Goal: Task Accomplishment & Management: Manage account settings

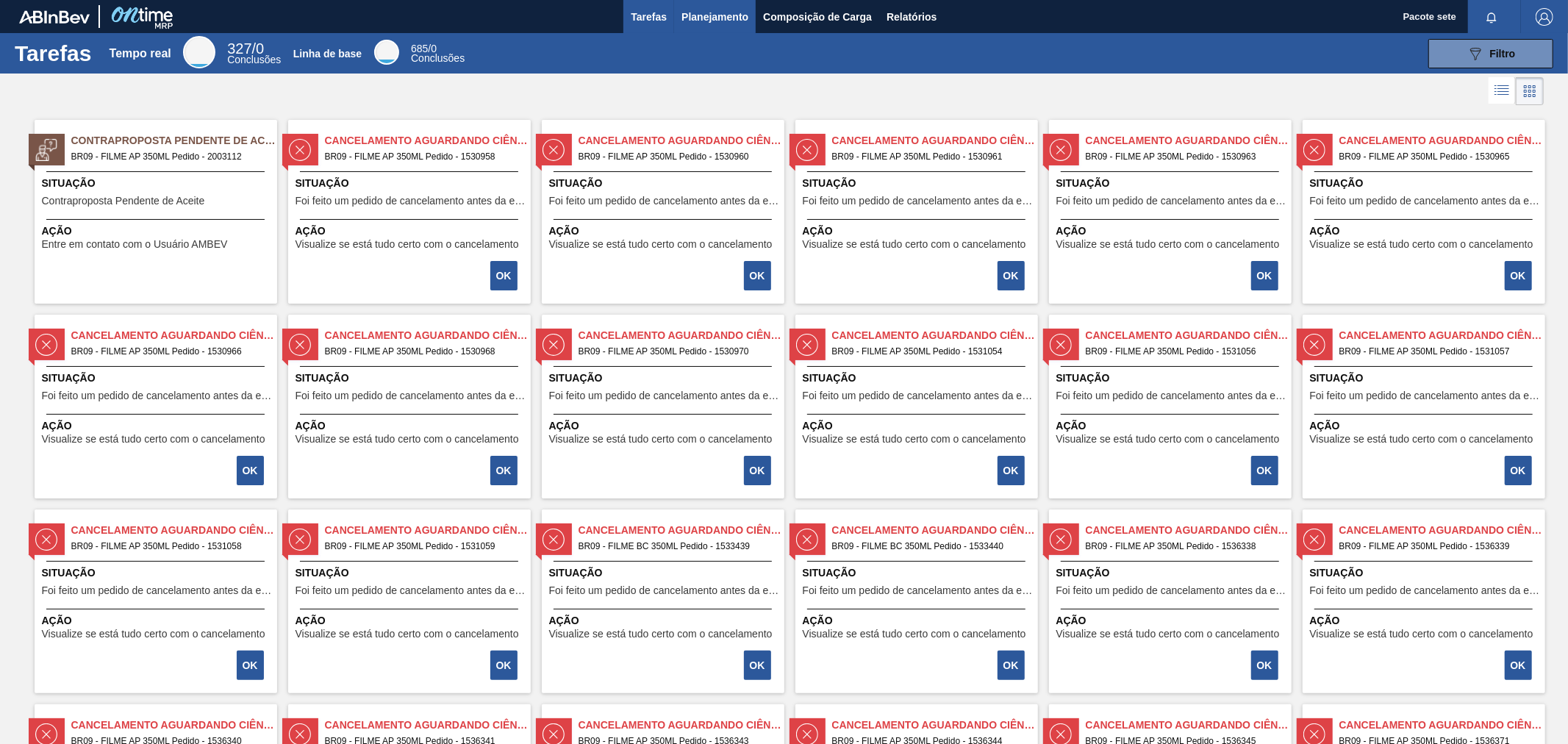
click at [729, 23] on font "Planejamento" at bounding box center [715, 17] width 67 height 18
click at [714, 20] on font "Planejamento" at bounding box center [715, 17] width 67 height 12
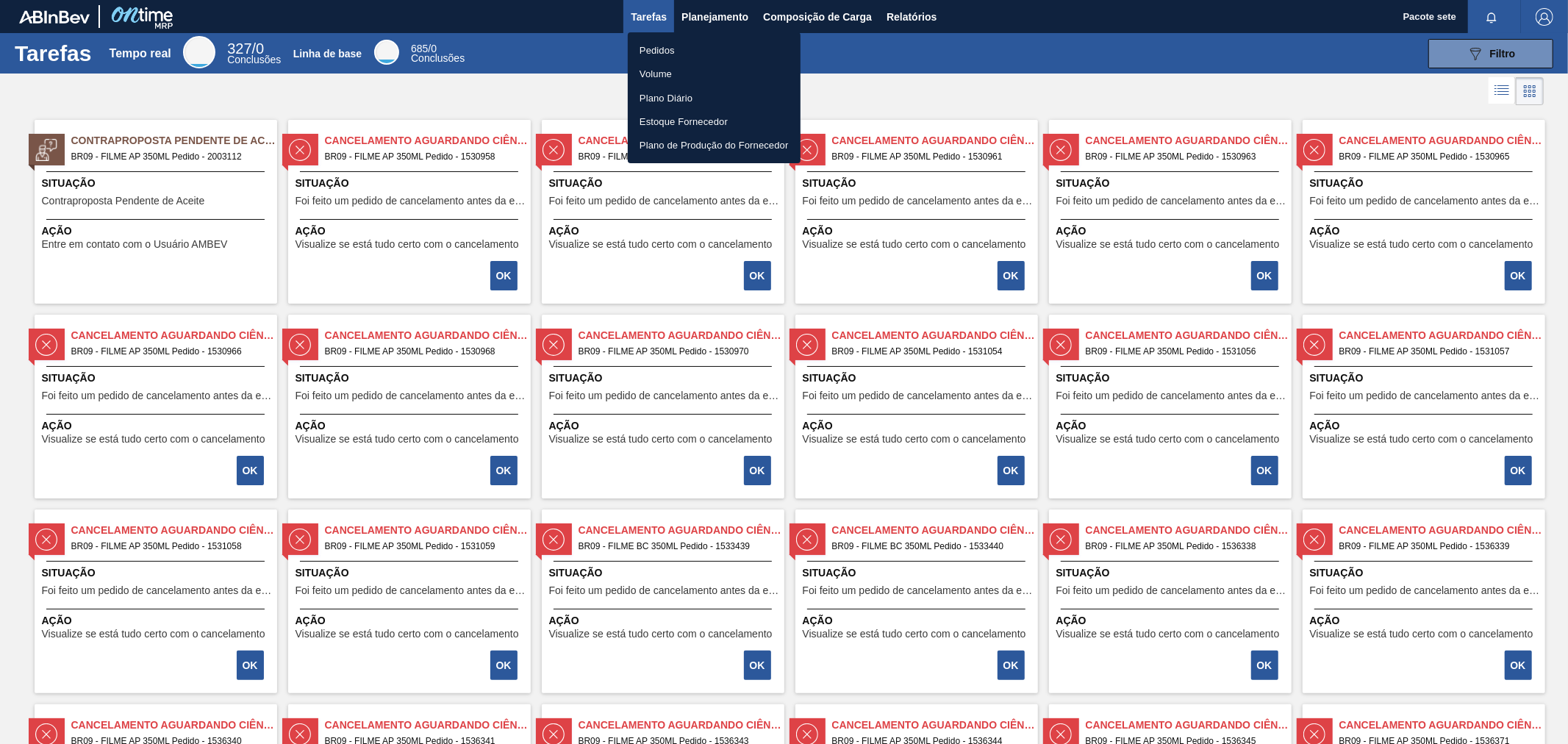
click at [664, 53] on font "Pedidos" at bounding box center [657, 50] width 35 height 11
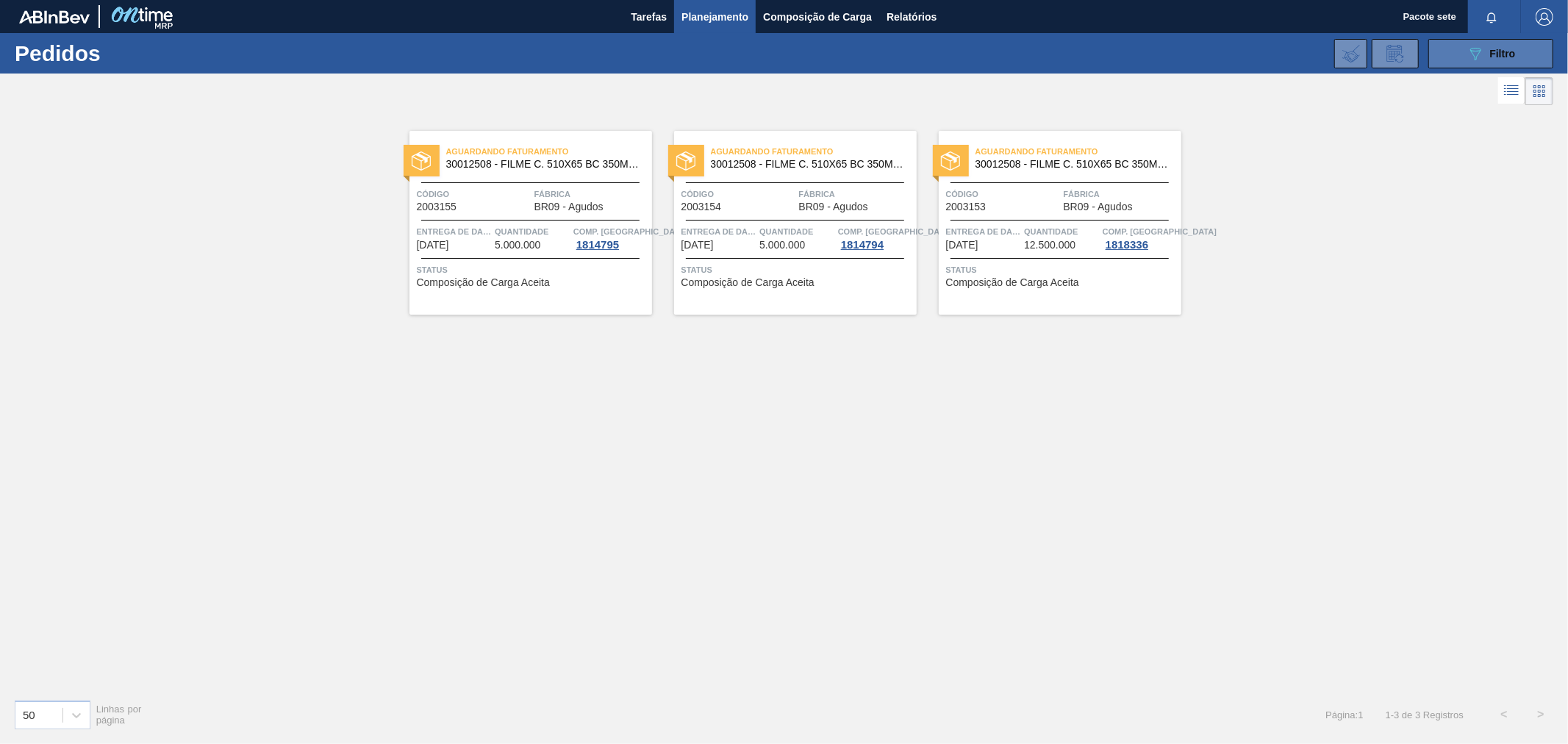
click at [1453, 55] on button "089F7B8B-B2A5-4AFE-B5C0-19BA573D28AC Filtro" at bounding box center [1491, 54] width 125 height 30
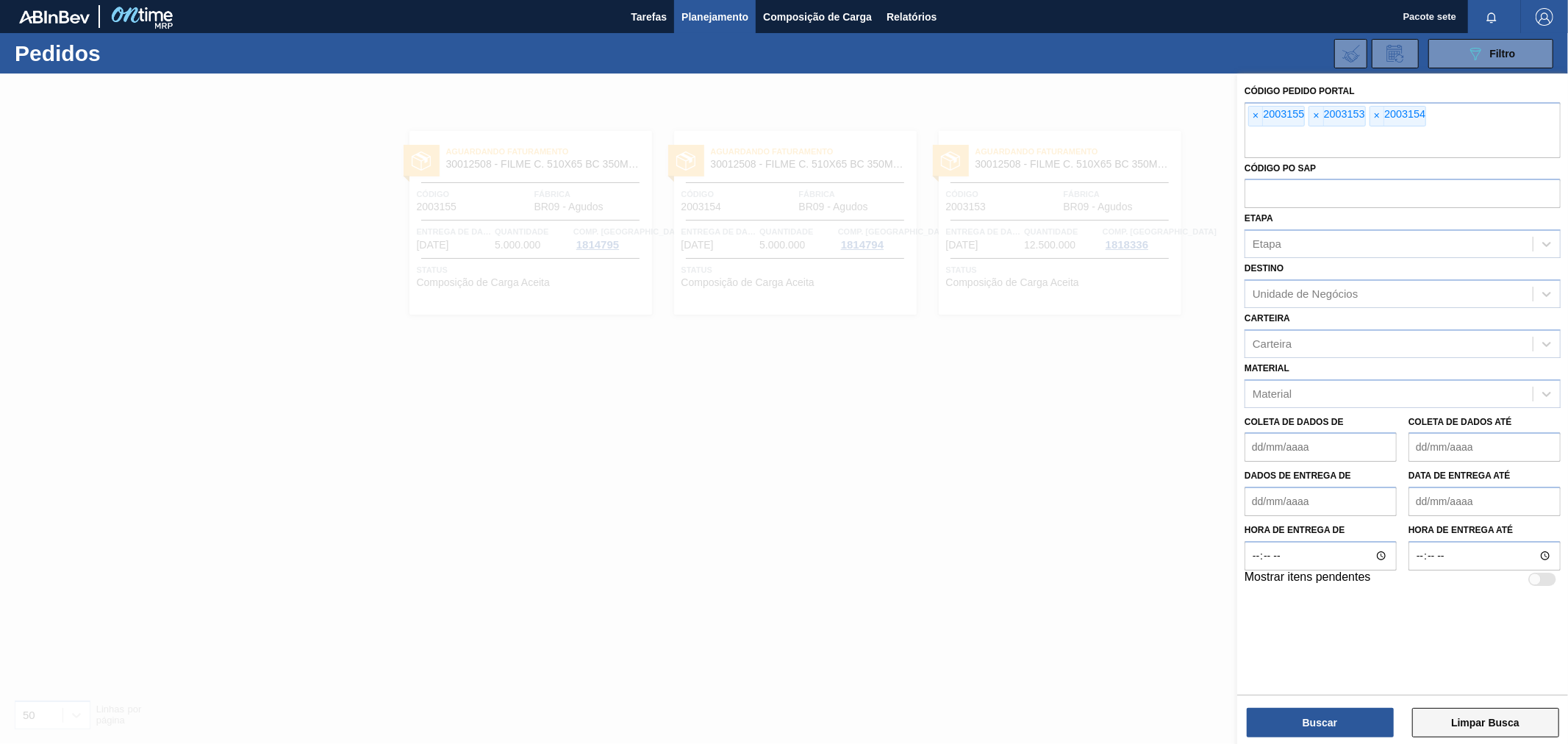
click at [1445, 719] on button "Limpar Busca" at bounding box center [1485, 724] width 147 height 30
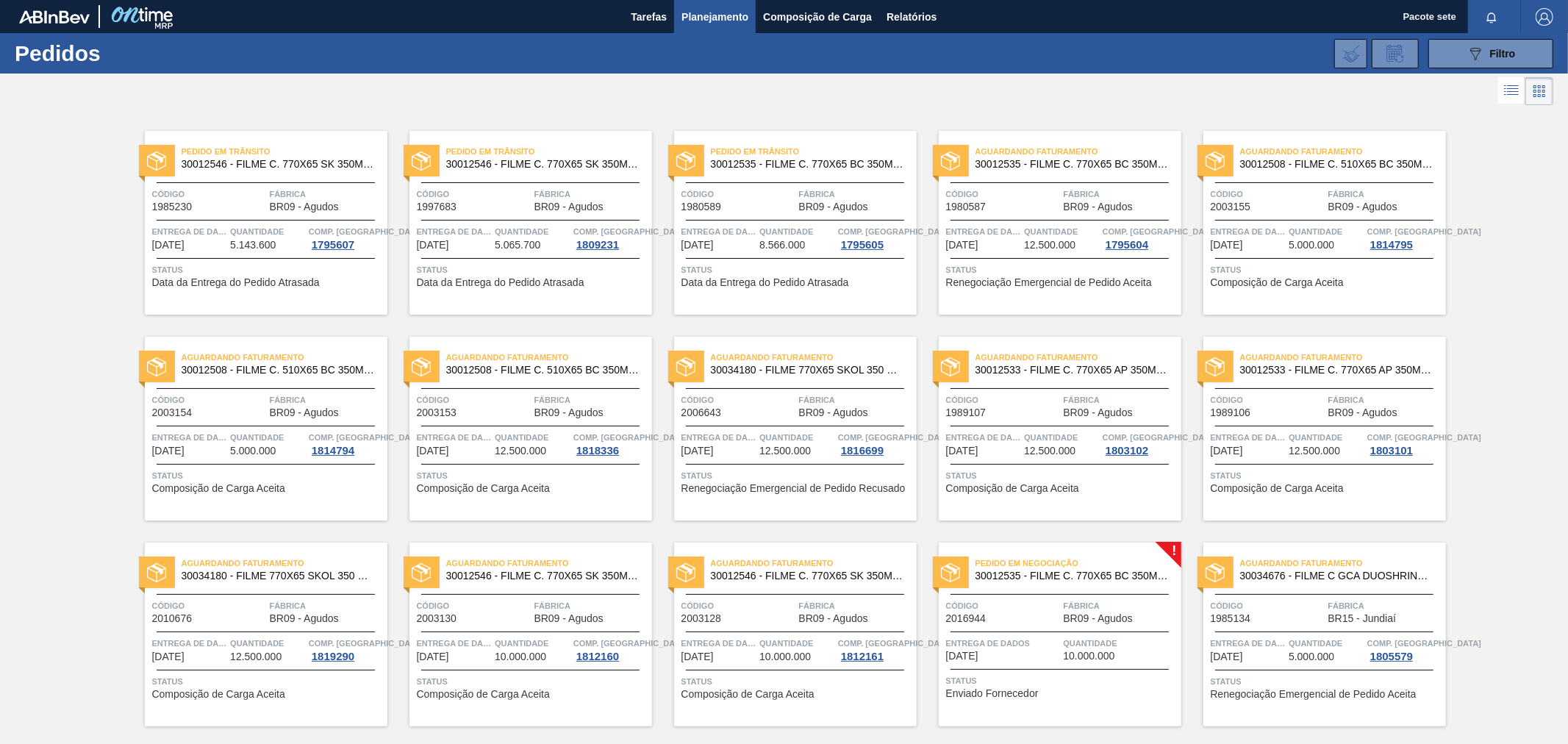
click at [278, 208] on font "BR09 - Agudos" at bounding box center [305, 206] width 69 height 12
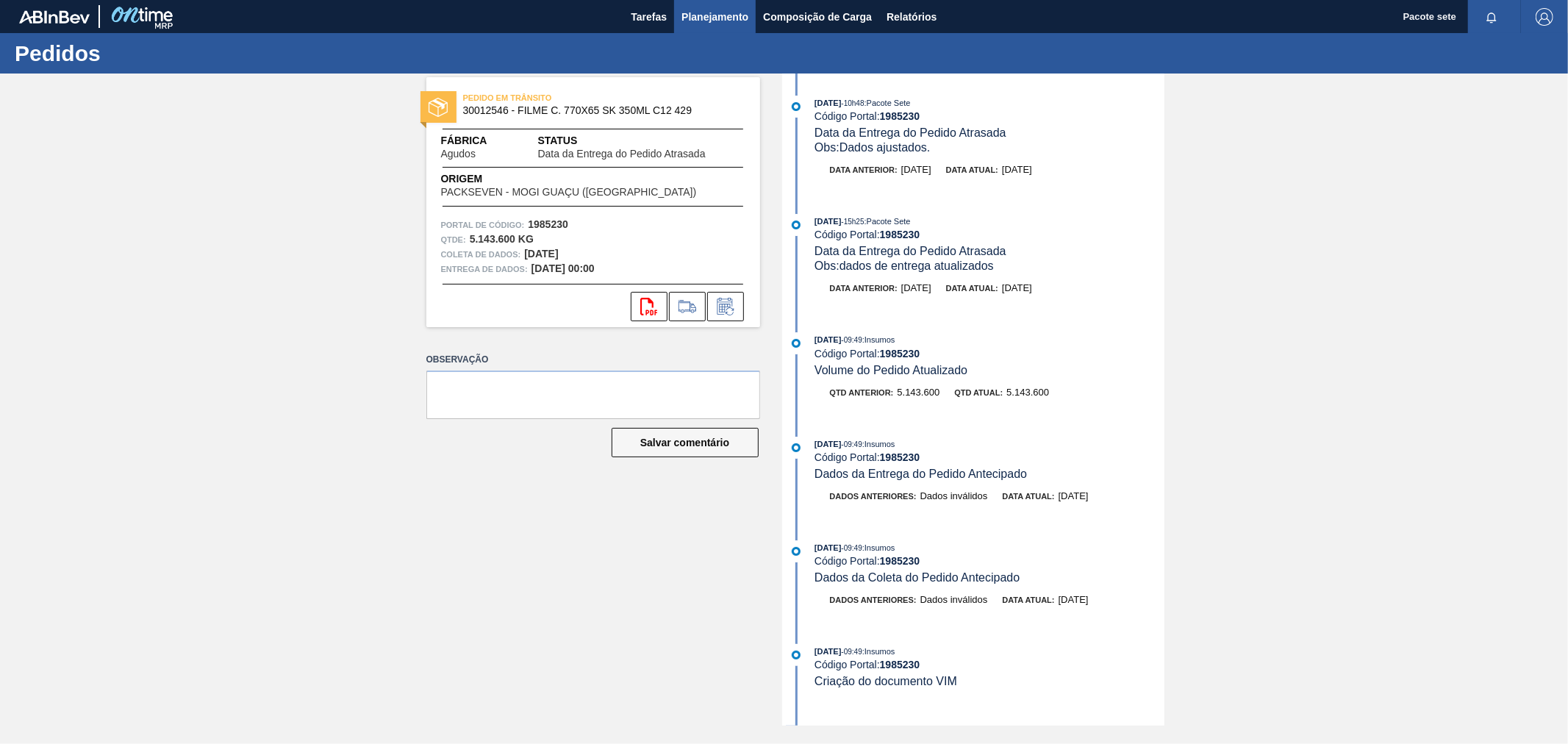
click at [714, 12] on font "Planejamento" at bounding box center [715, 17] width 67 height 12
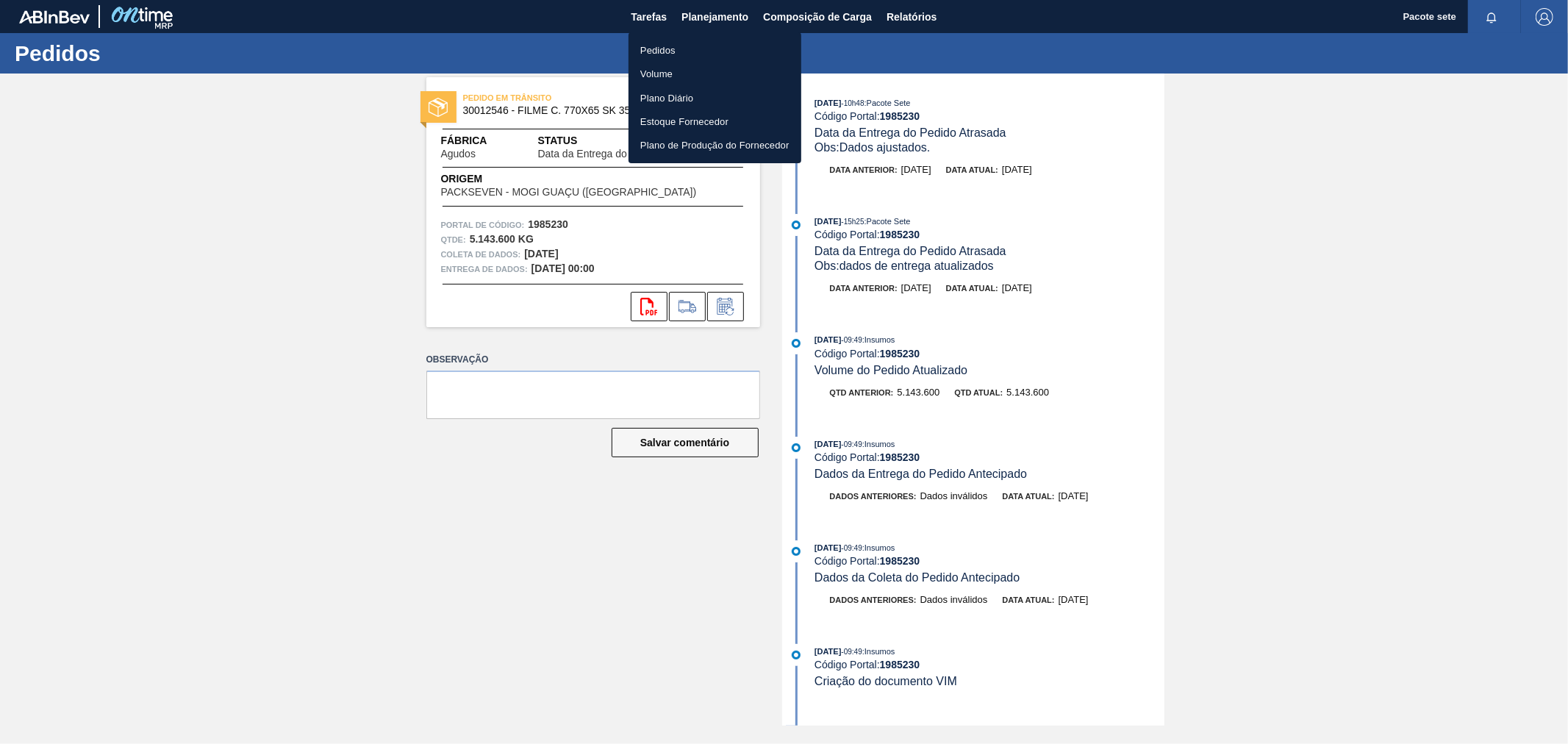
click at [671, 47] on font "Pedidos" at bounding box center [658, 50] width 35 height 11
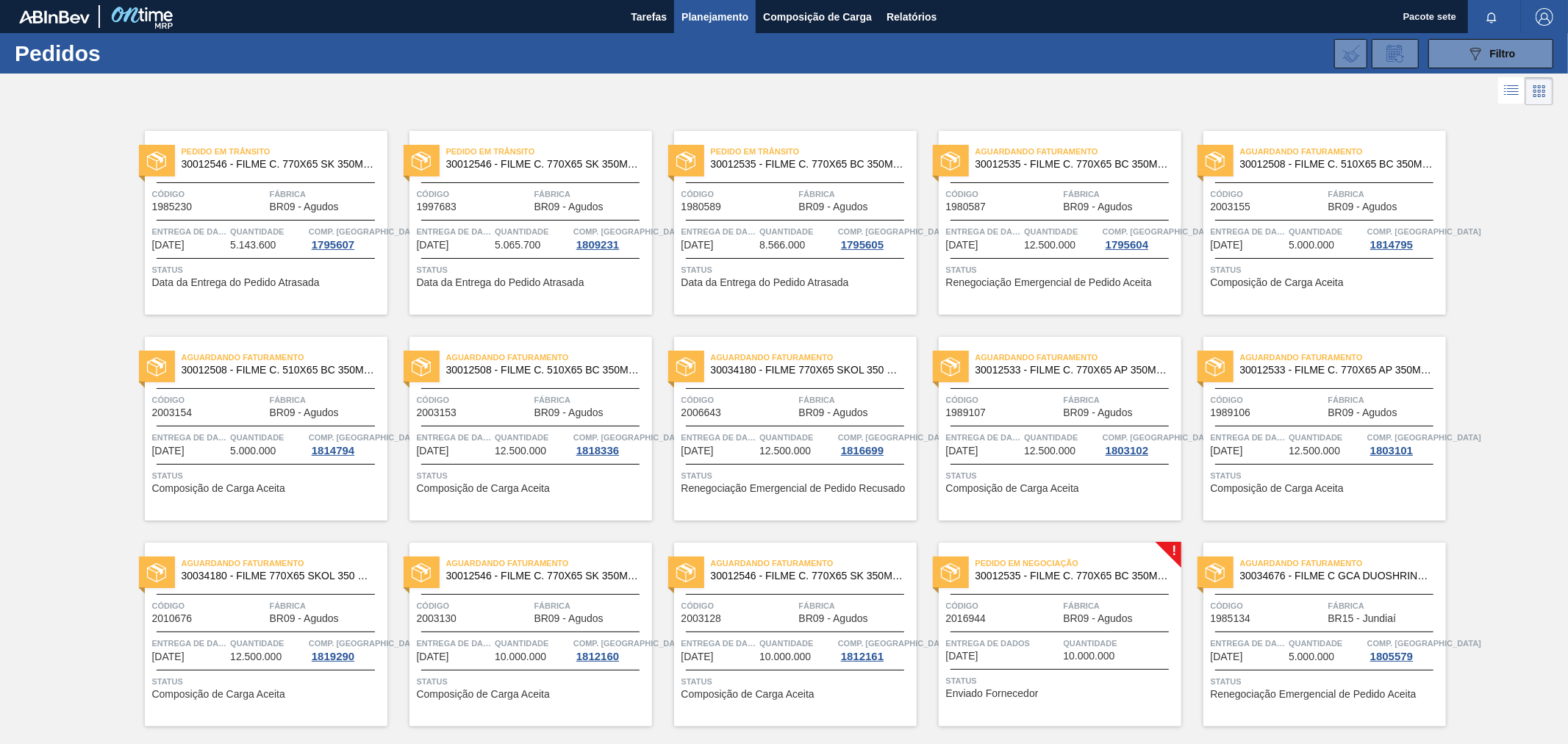
click at [736, 220] on div at bounding box center [795, 220] width 218 height 1
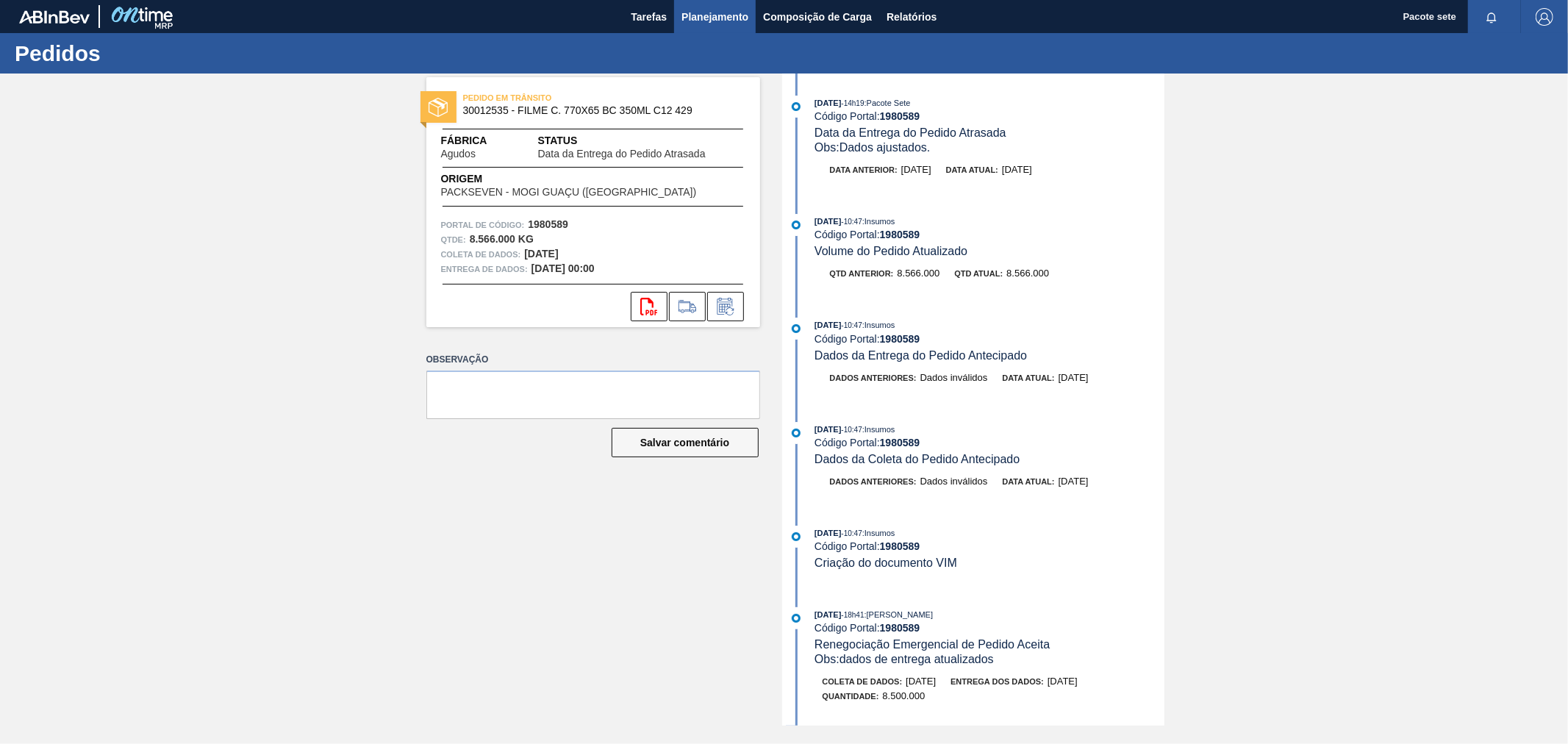
click at [721, 19] on font "Planejamento" at bounding box center [715, 17] width 67 height 12
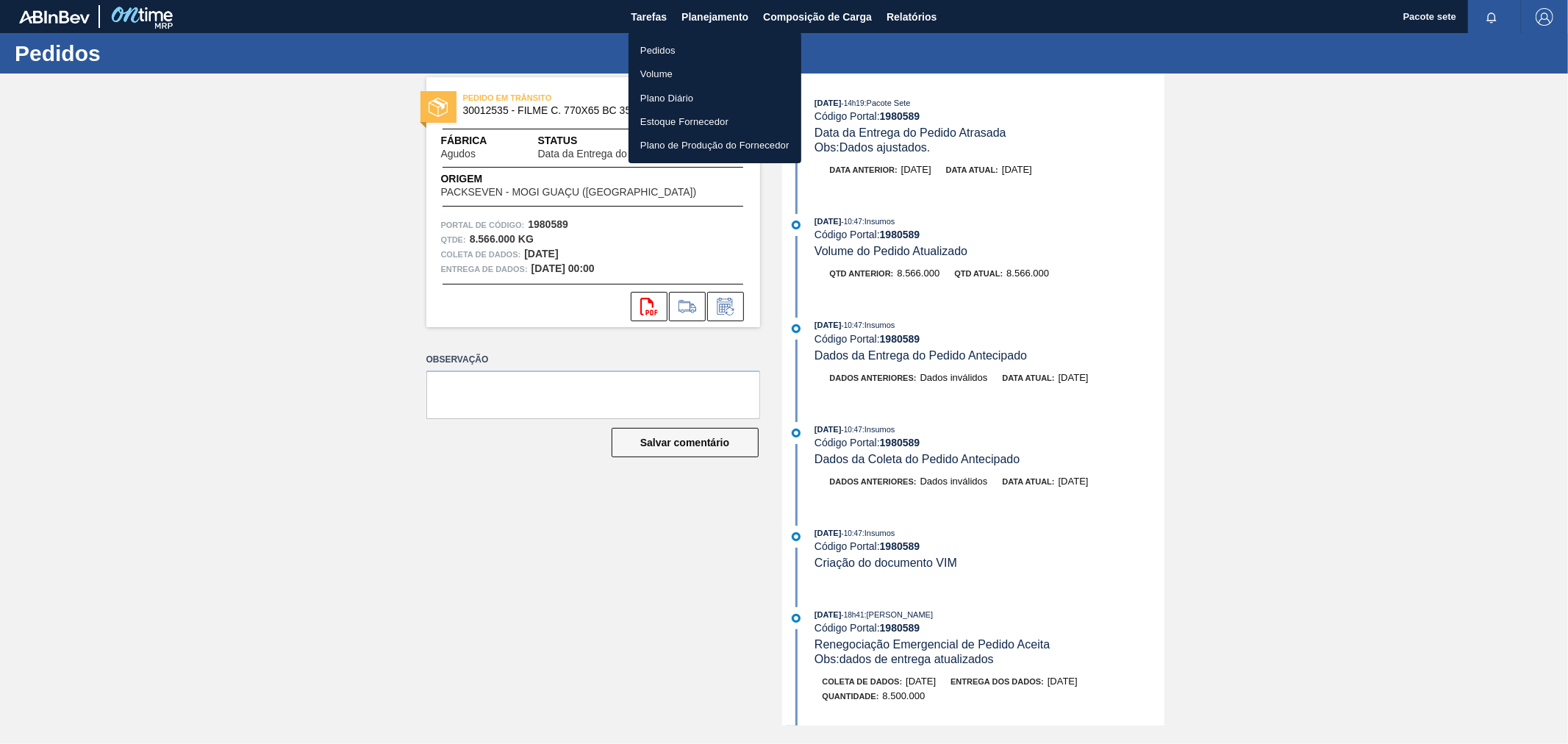
click at [669, 46] on font "Pedidos" at bounding box center [658, 50] width 35 height 11
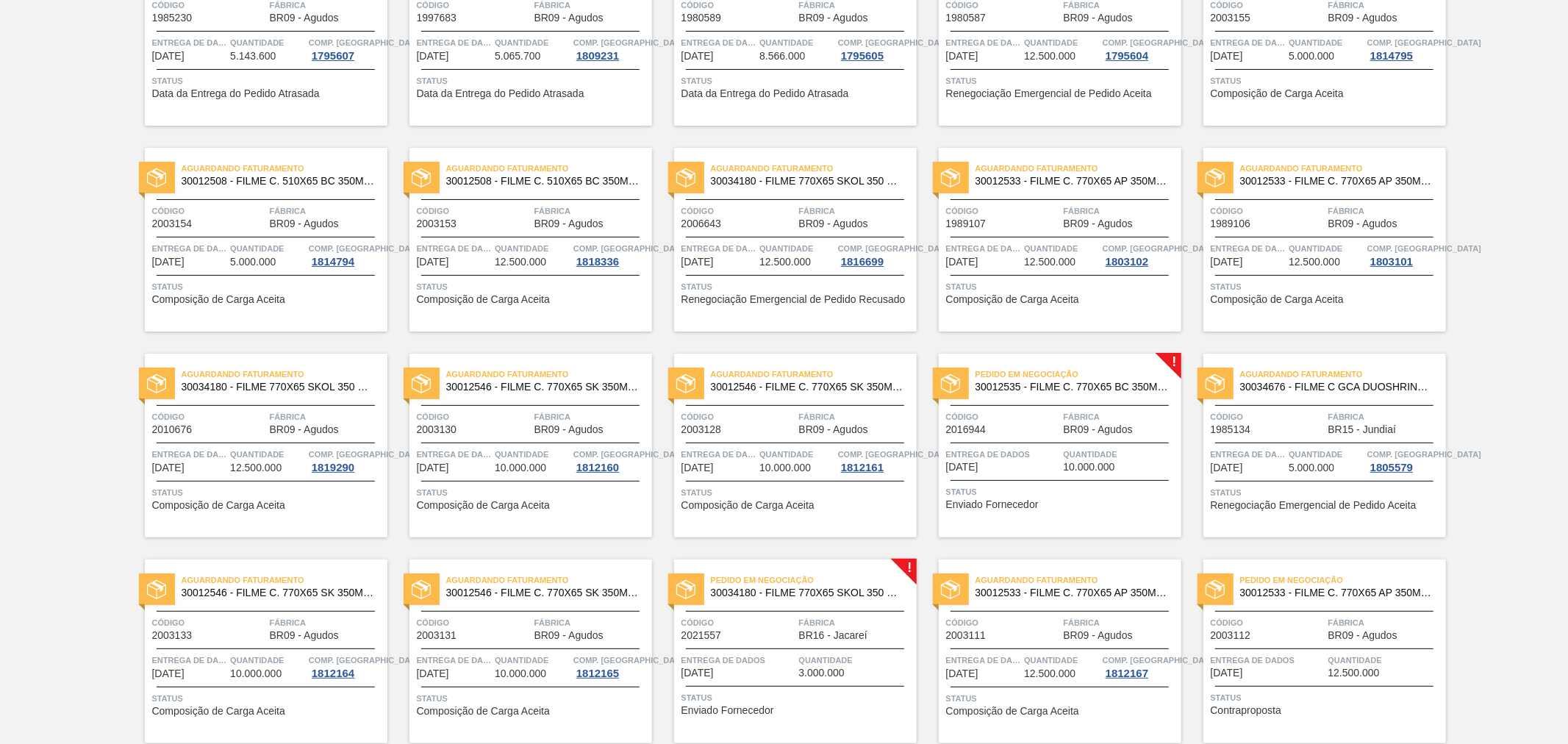
scroll to position [245, 0]
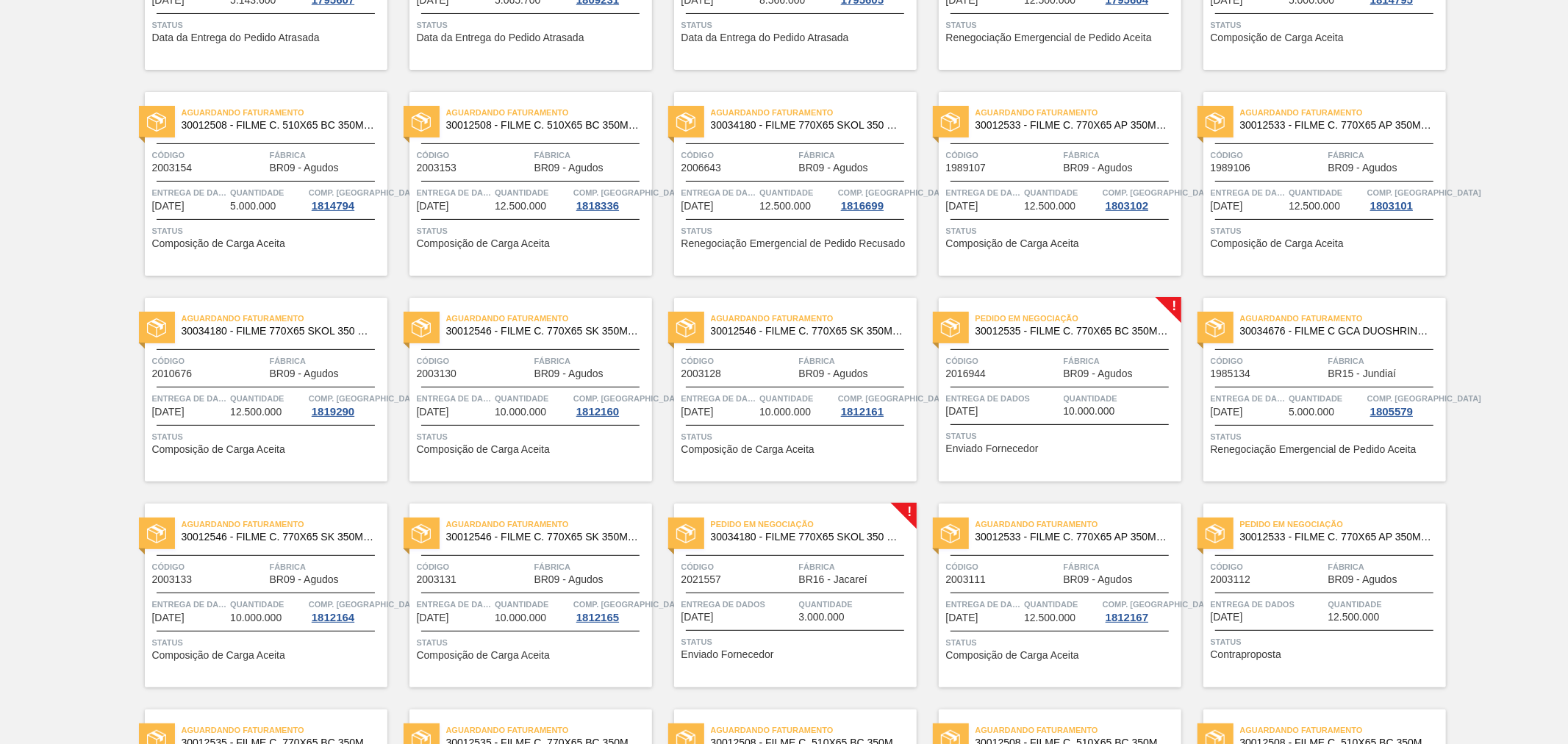
click at [1039, 363] on span "Código" at bounding box center [1003, 361] width 114 height 15
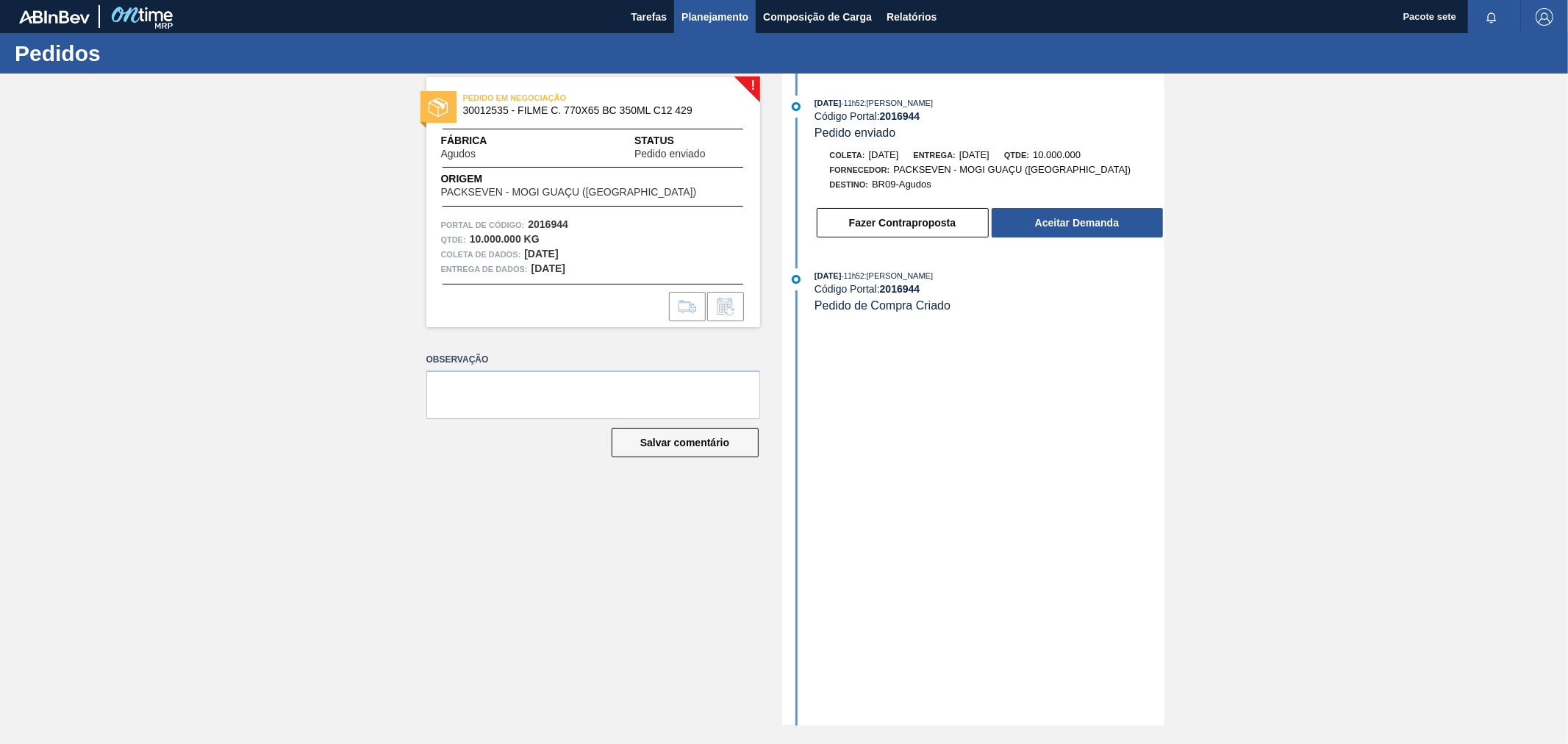
click at [696, 16] on font "Planejamento" at bounding box center [715, 17] width 67 height 12
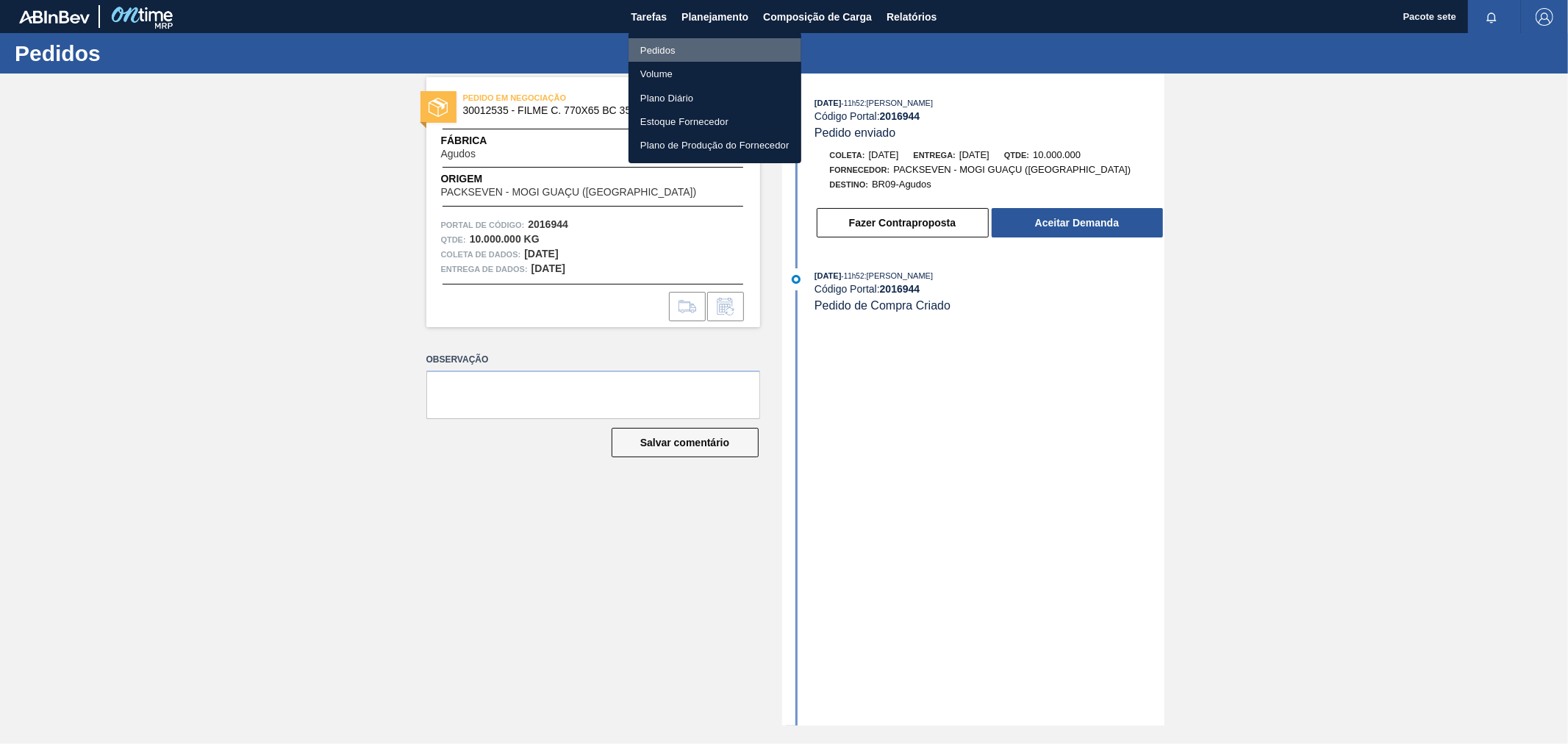
click at [682, 45] on li "Pedidos" at bounding box center [715, 49] width 173 height 23
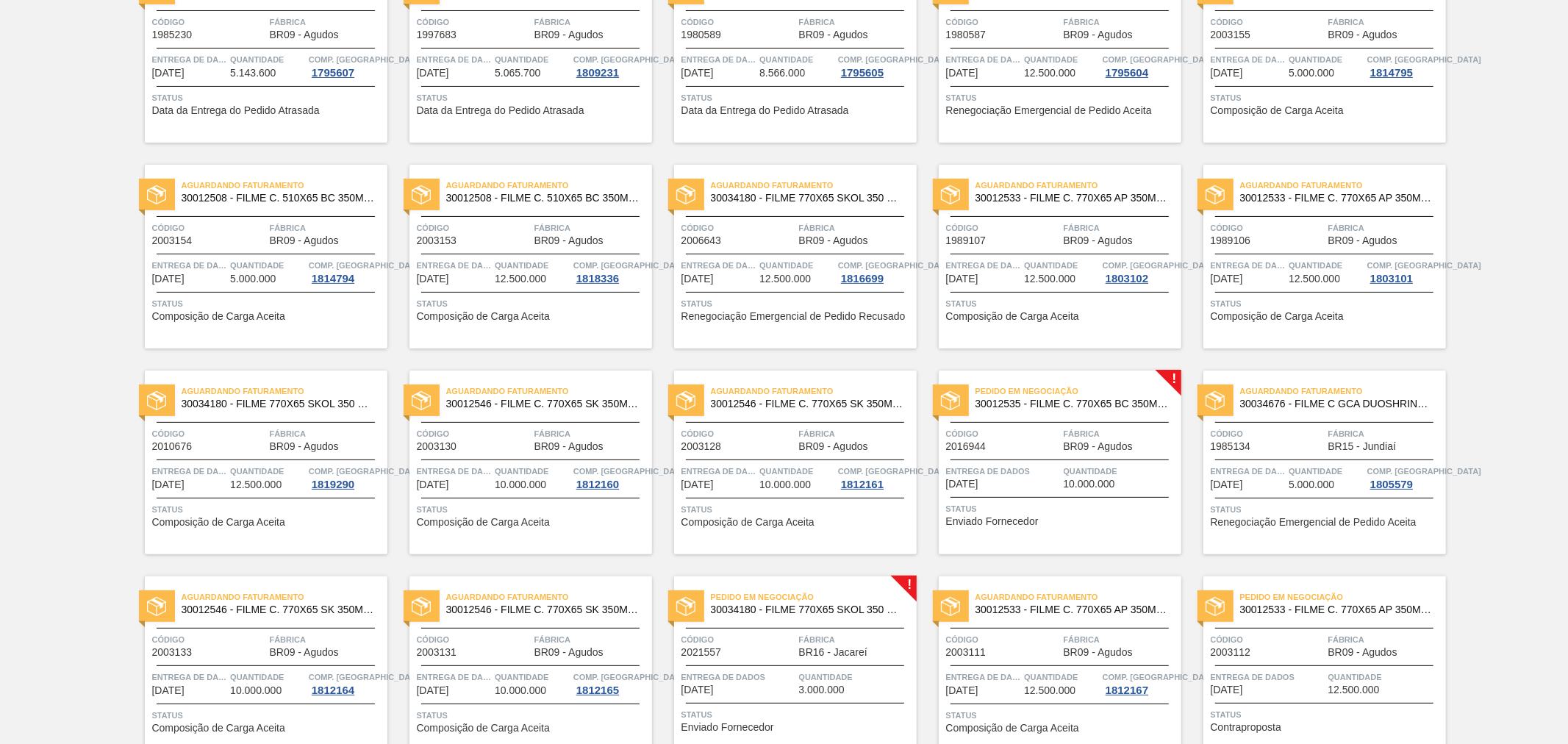
scroll to position [327, 0]
